Goal: Find specific page/section: Find specific page/section

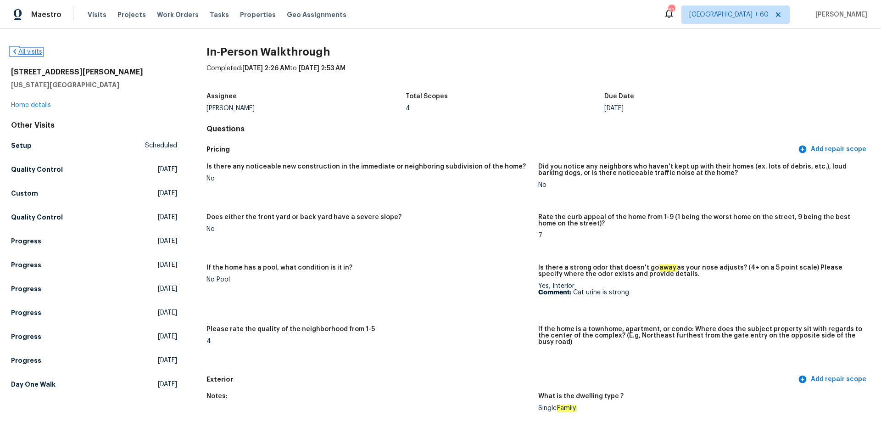
click at [30, 52] on link "All visits" at bounding box center [26, 52] width 31 height 6
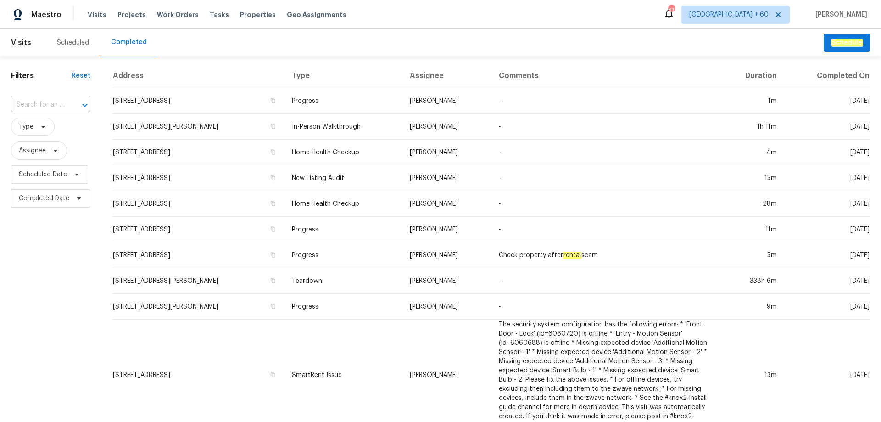
click at [55, 108] on input "text" at bounding box center [38, 105] width 54 height 14
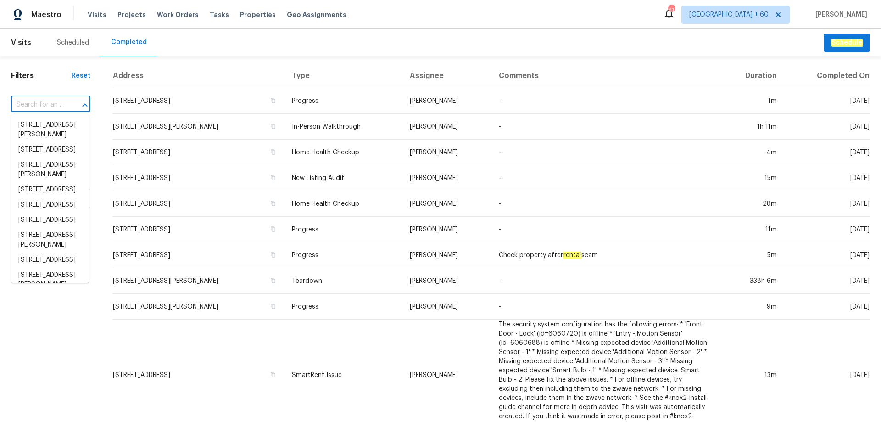
paste input "[STREET_ADDRESS][PERSON_NAME]"
type input "[STREET_ADDRESS][PERSON_NAME]"
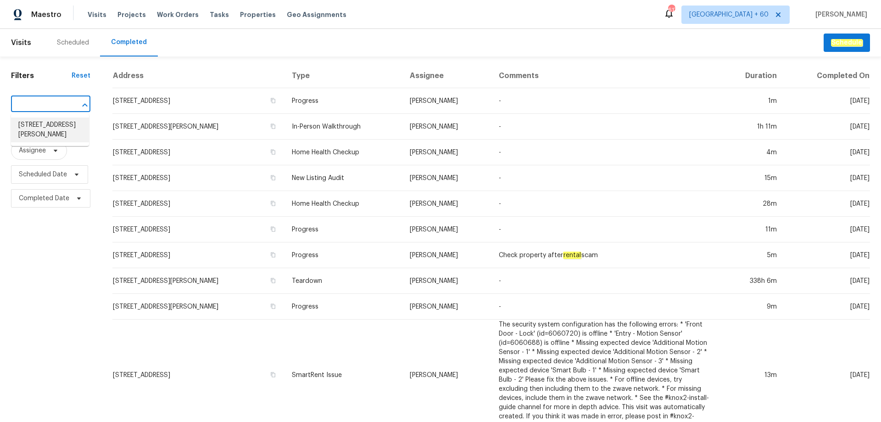
click at [60, 128] on li "[STREET_ADDRESS][PERSON_NAME]" at bounding box center [50, 129] width 78 height 25
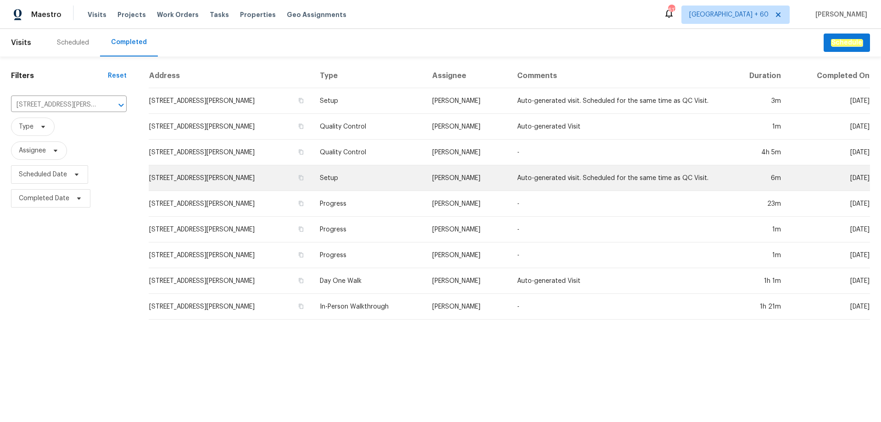
click at [195, 184] on td "[STREET_ADDRESS][PERSON_NAME]" at bounding box center [231, 178] width 164 height 26
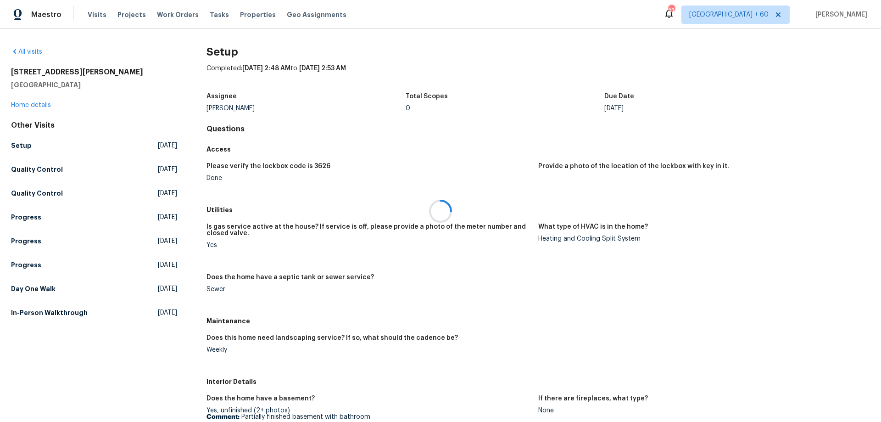
click at [256, 243] on div at bounding box center [440, 211] width 881 height 422
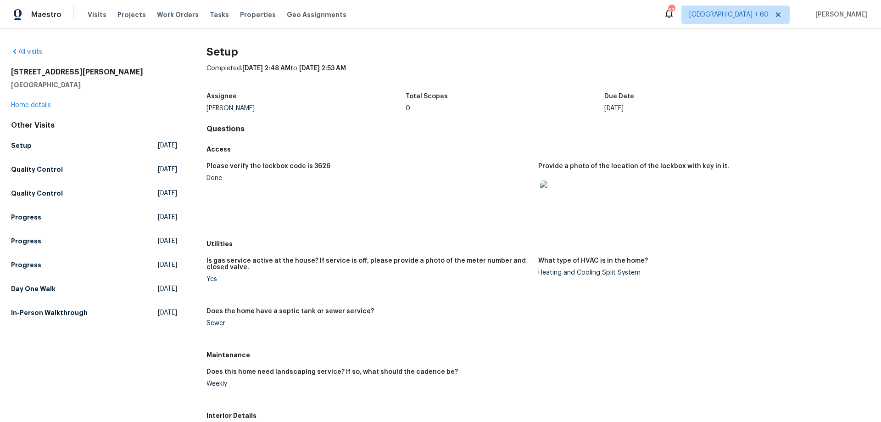
scroll to position [499, 0]
